Goal: Information Seeking & Learning: Find contact information

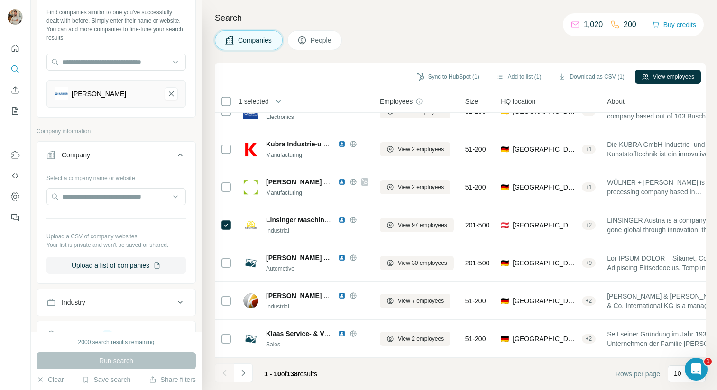
scroll to position [21, 0]
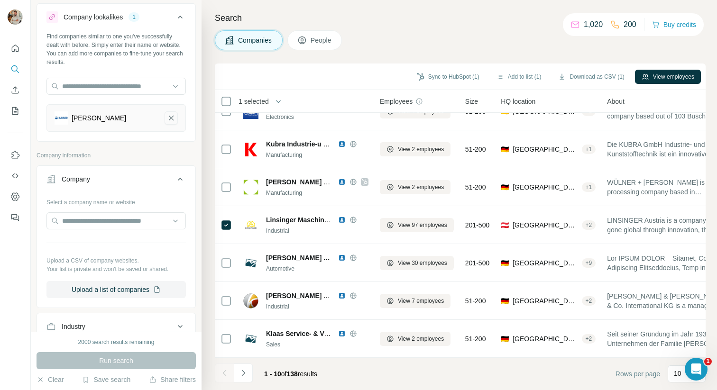
click at [176, 122] on button "Kaiser AG-remove-button" at bounding box center [171, 117] width 13 height 13
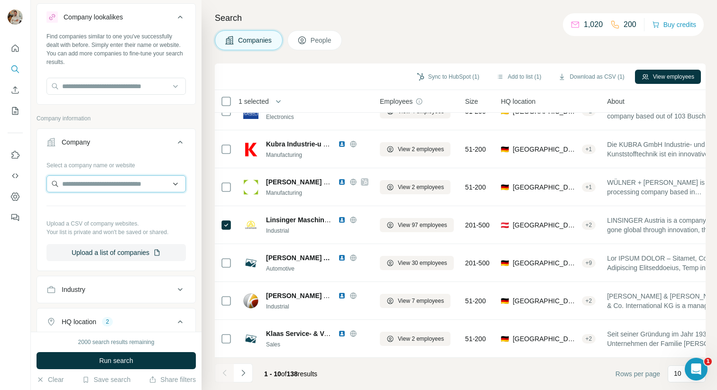
click at [99, 184] on input "text" at bounding box center [115, 183] width 139 height 17
paste input "**********"
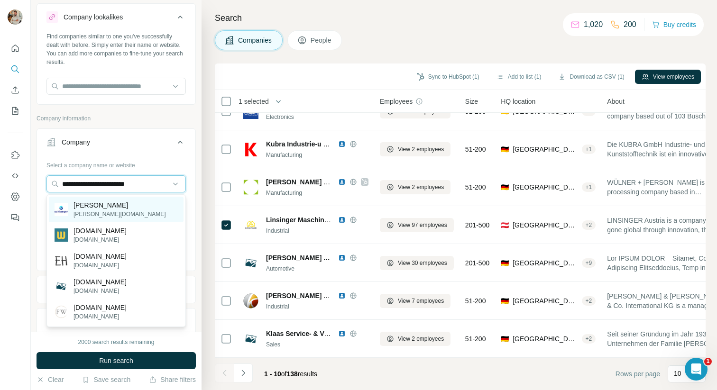
type input "**********"
click at [105, 206] on p "[PERSON_NAME]" at bounding box center [119, 205] width 92 height 9
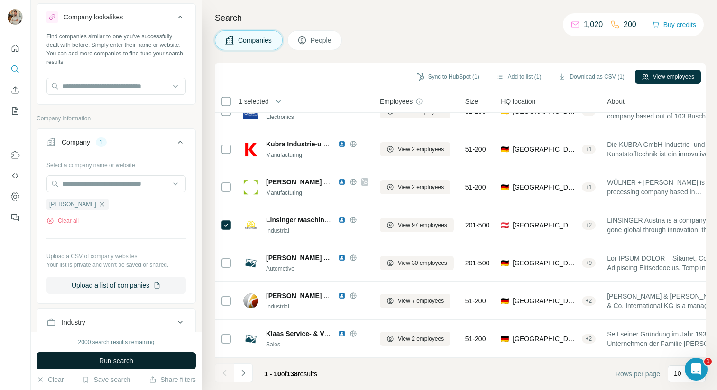
click at [109, 366] on button "Run search" at bounding box center [116, 360] width 159 height 17
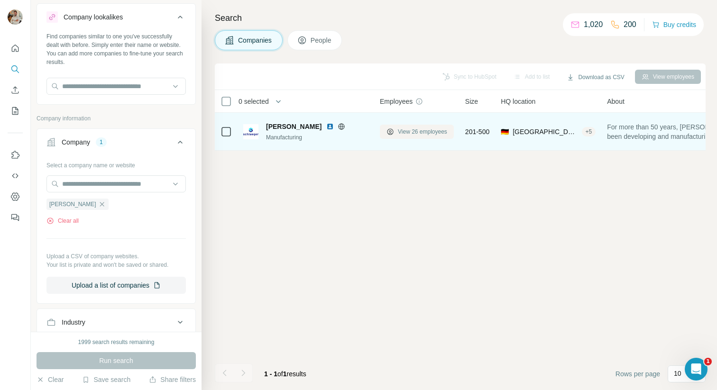
click at [410, 135] on span "View 26 employees" at bounding box center [422, 132] width 49 height 9
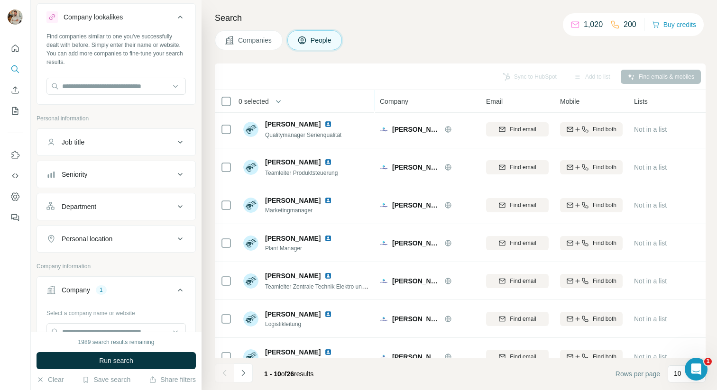
scroll to position [134, 0]
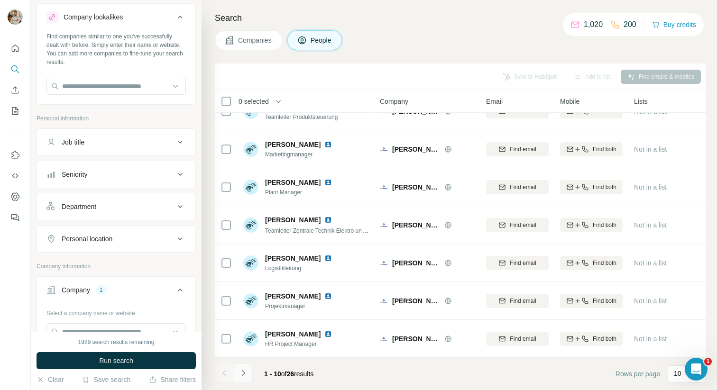
click at [249, 374] on button "Navigate to next page" at bounding box center [243, 373] width 19 height 19
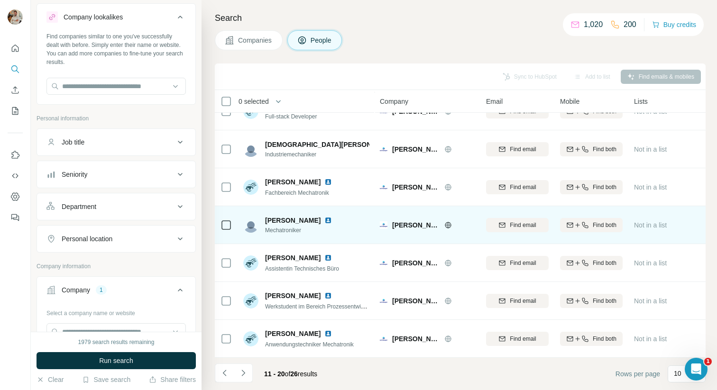
scroll to position [134, 1]
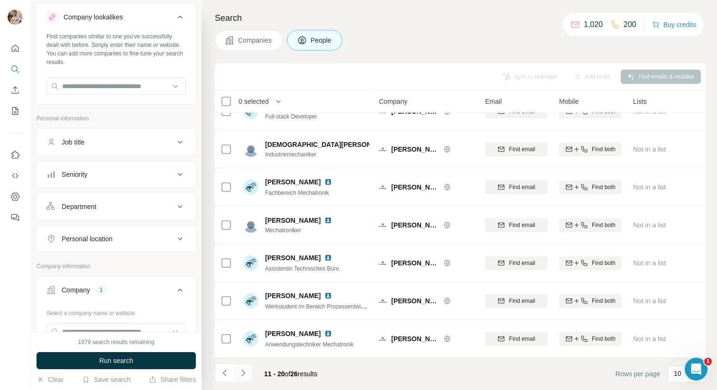
click at [241, 374] on icon "Navigate to next page" at bounding box center [242, 372] width 9 height 9
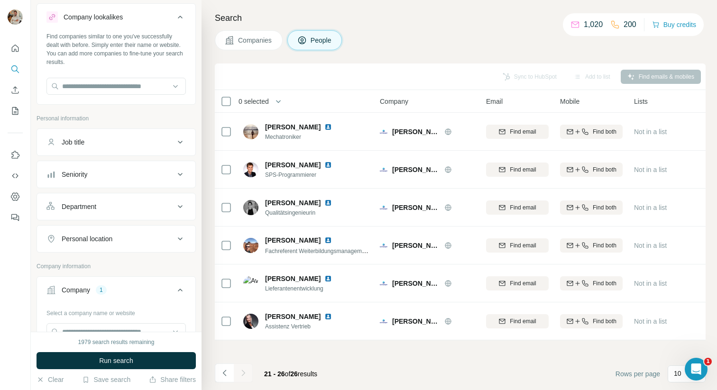
scroll to position [0, 0]
click at [227, 373] on icon "Navigate to previous page" at bounding box center [224, 372] width 9 height 9
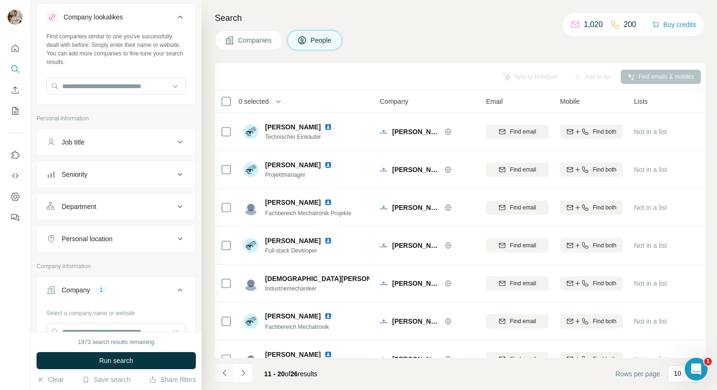
click at [227, 373] on icon "Navigate to previous page" at bounding box center [224, 372] width 9 height 9
click at [249, 376] on button "Navigate to next page" at bounding box center [243, 373] width 19 height 19
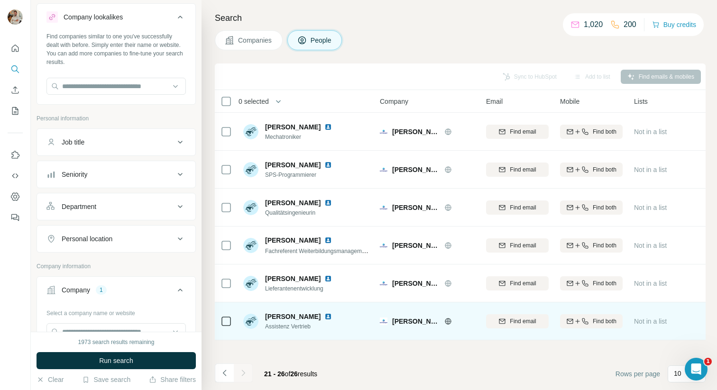
click at [331, 314] on img at bounding box center [328, 317] width 8 height 8
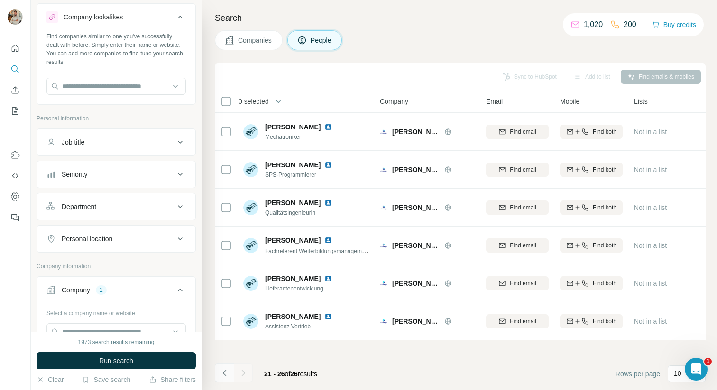
click at [225, 372] on icon "Navigate to previous page" at bounding box center [224, 372] width 9 height 9
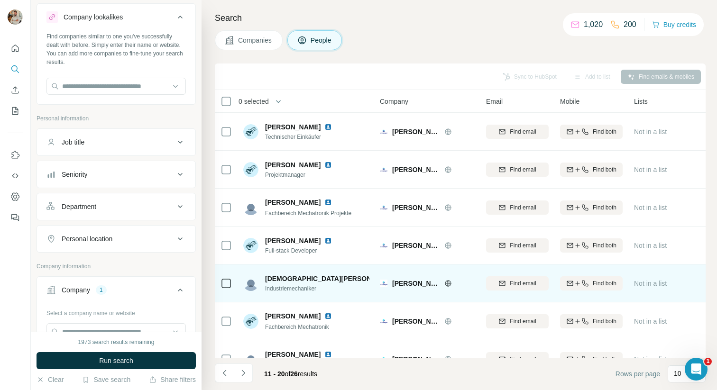
scroll to position [134, 0]
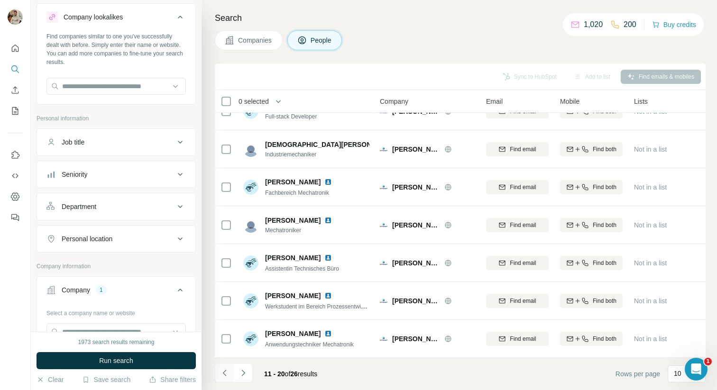
click at [221, 372] on icon "Navigate to previous page" at bounding box center [224, 372] width 9 height 9
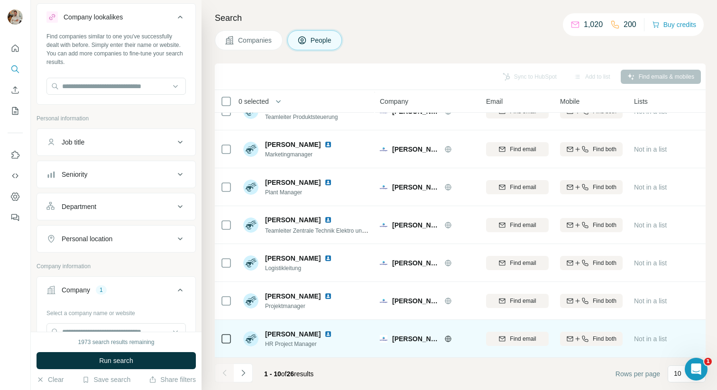
click at [324, 333] on img at bounding box center [328, 334] width 8 height 8
